Goal: Transaction & Acquisition: Purchase product/service

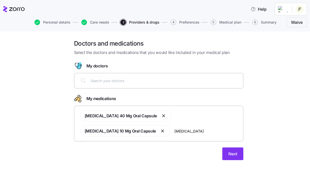
click at [209, 128] on input "[MEDICAL_DATA]" at bounding box center [207, 131] width 66 height 6
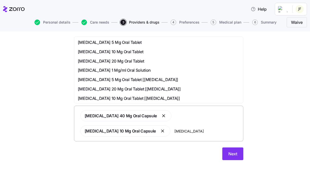
click at [220, 131] on input "[MEDICAL_DATA]" at bounding box center [207, 131] width 66 height 6
click at [132, 42] on span "[MEDICAL_DATA] 5 Mg Oral Tablet" at bounding box center [110, 42] width 64 height 6
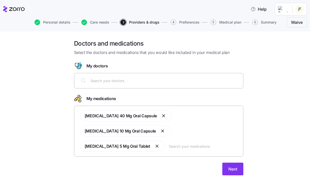
click at [165, 82] on input "text" at bounding box center [164, 81] width 149 height 6
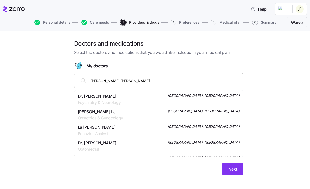
type input "[PERSON_NAME]"
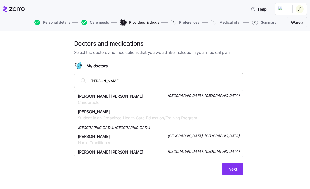
click at [160, 97] on div "[PERSON_NAME] [PERSON_NAME] Chiropractor [GEOGRAPHIC_DATA], [GEOGRAPHIC_DATA]" at bounding box center [159, 99] width 162 height 13
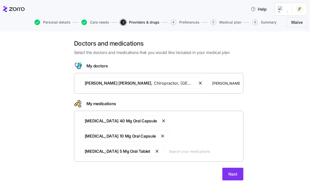
type input "[PERSON_NAME]"
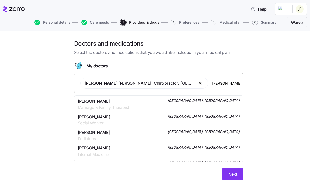
click at [137, 101] on div "[PERSON_NAME] Marriage & Family Therapist [GEOGRAPHIC_DATA], [GEOGRAPHIC_DATA]" at bounding box center [159, 104] width 162 height 13
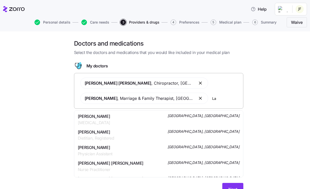
type input "L"
type input "[PERSON_NAME]"
click at [220, 116] on span "[GEOGRAPHIC_DATA], [GEOGRAPHIC_DATA]" at bounding box center [203, 115] width 72 height 5
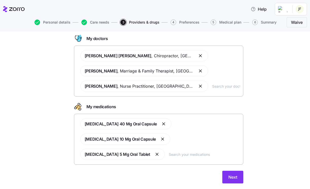
scroll to position [28, 0]
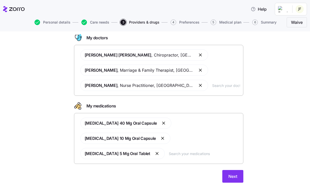
click at [198, 55] on button "button" at bounding box center [201, 55] width 6 height 6
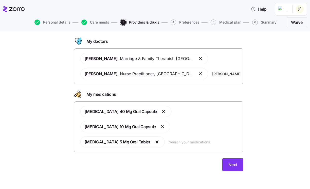
type input "[PERSON_NAME]"
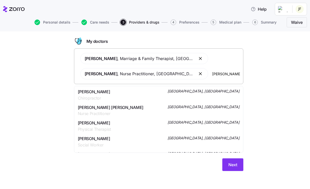
click at [175, 90] on div "[PERSON_NAME] Chiropractor [GEOGRAPHIC_DATA], [GEOGRAPHIC_DATA]" at bounding box center [159, 95] width 162 height 13
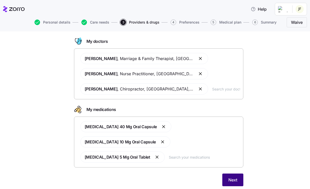
click at [234, 180] on span "Next" at bounding box center [232, 180] width 9 height 6
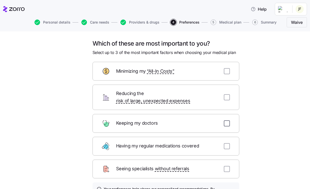
click at [226, 120] on input "checkbox" at bounding box center [227, 123] width 6 height 6
checkbox input "true"
click at [227, 143] on input "checkbox" at bounding box center [227, 146] width 6 height 6
checkbox input "true"
click at [227, 70] on input "checkbox" at bounding box center [227, 71] width 6 height 6
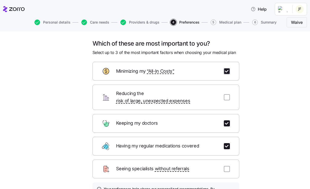
checkbox input "true"
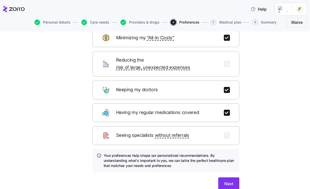
scroll to position [34, 0]
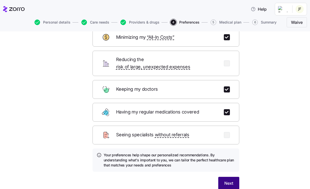
click at [230, 180] on span "Next" at bounding box center [228, 183] width 9 height 6
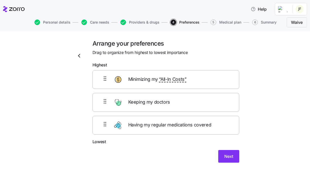
scroll to position [0, 0]
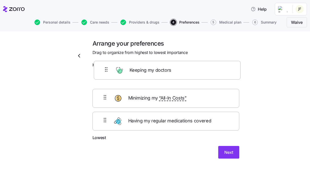
drag, startPoint x: 185, startPoint y: 109, endPoint x: 186, endPoint y: 76, distance: 32.7
click at [186, 76] on div "Minimizing my “All-In Costs” Keeping my doctors Having my regular medications c…" at bounding box center [165, 102] width 147 height 64
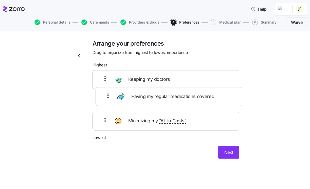
drag, startPoint x: 210, startPoint y: 124, endPoint x: 213, endPoint y: 95, distance: 29.0
click at [213, 95] on div "Keeping my doctors Minimizing my “All-In Costs” Having my regular medications c…" at bounding box center [165, 102] width 147 height 64
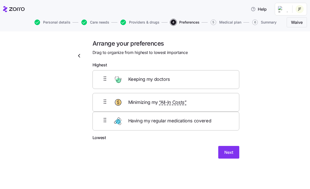
drag, startPoint x: 215, startPoint y: 123, endPoint x: 215, endPoint y: 98, distance: 25.1
click at [215, 98] on div "Keeping my doctors Having my regular medications covered Minimizing my “All-In …" at bounding box center [165, 102] width 147 height 64
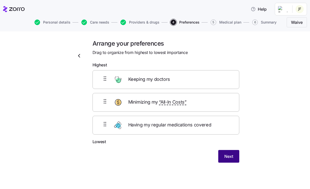
click at [231, 154] on span "Next" at bounding box center [228, 156] width 9 height 6
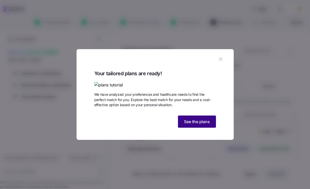
click at [201, 125] on span "See the plans" at bounding box center [197, 122] width 26 height 6
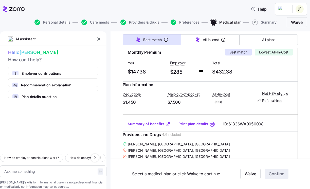
scroll to position [94, 0]
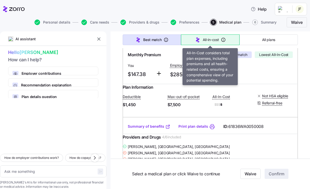
click at [199, 40] on icon "button" at bounding box center [197, 40] width 6 height 6
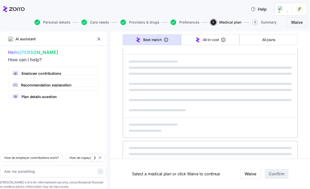
type textarea "x"
type input "Sorted by: All-in-cost"
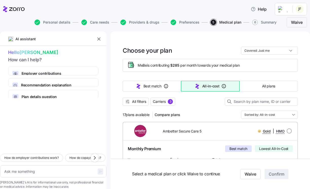
scroll to position [0, 0]
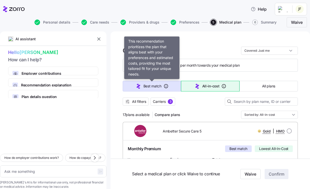
click at [159, 88] on span "Best match" at bounding box center [152, 86] width 18 height 5
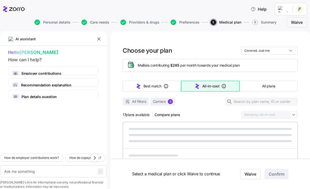
type textarea "x"
type input "Sorted by: Best match"
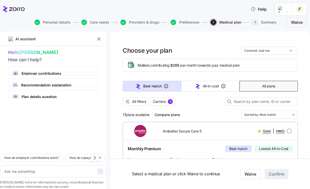
click at [271, 87] on span "All plans" at bounding box center [268, 86] width 13 height 5
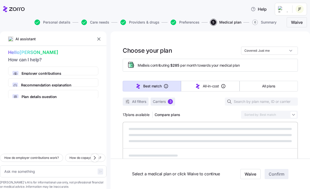
type textarea "x"
type input "Sorted by: Premium"
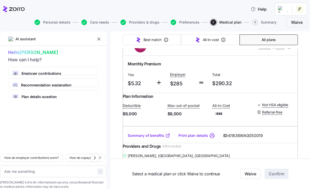
scroll to position [83, 0]
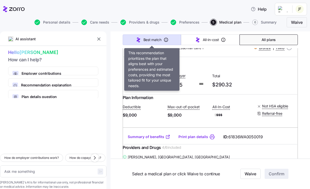
click at [151, 41] on span "Best match" at bounding box center [152, 39] width 18 height 5
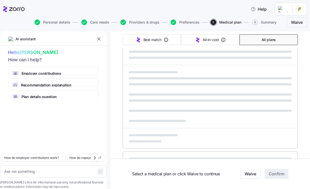
type textarea "x"
type input "Sorted by: Best match"
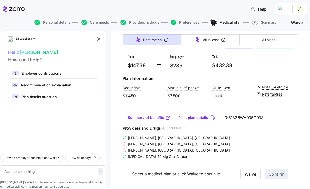
scroll to position [114, 0]
